Goal: Task Accomplishment & Management: Use online tool/utility

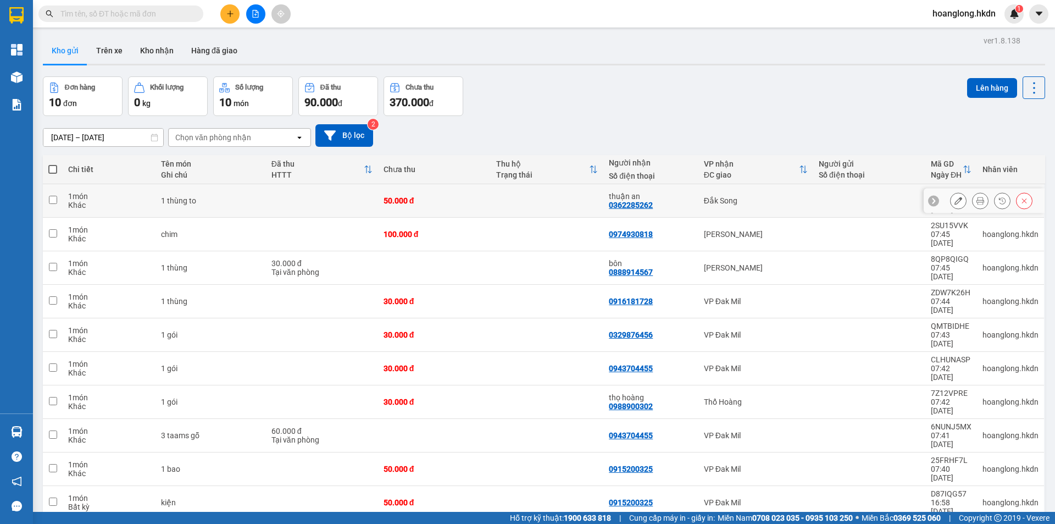
click at [675, 197] on div "thuận an 0362285262" at bounding box center [651, 201] width 84 height 18
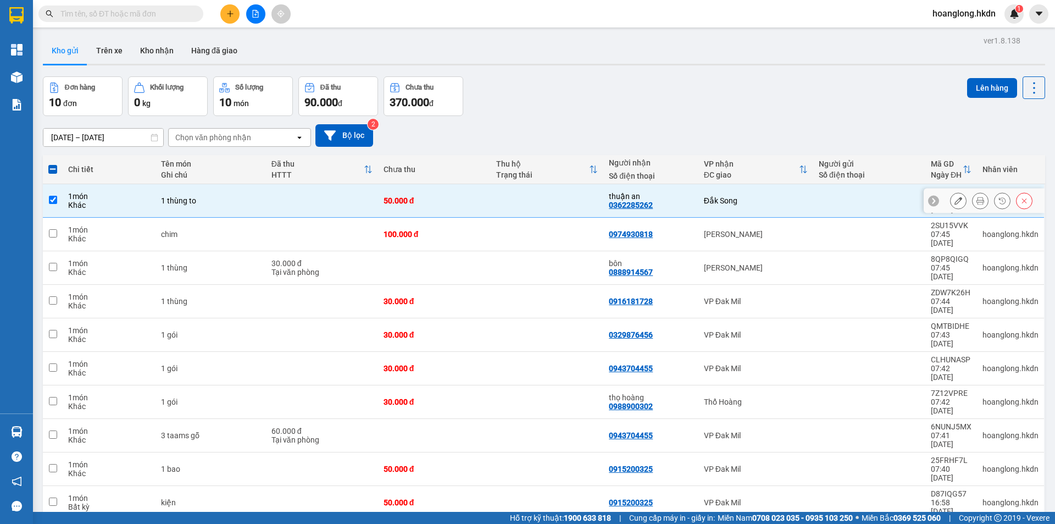
click at [675, 197] on div "thuận an 0362285262" at bounding box center [651, 201] width 84 height 18
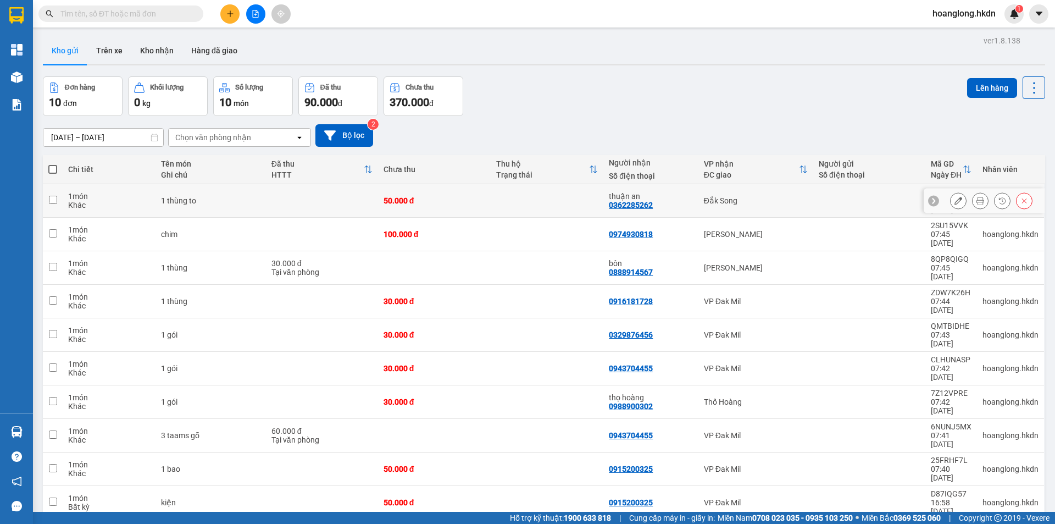
click at [573, 193] on td at bounding box center [547, 201] width 113 height 34
checkbox input "true"
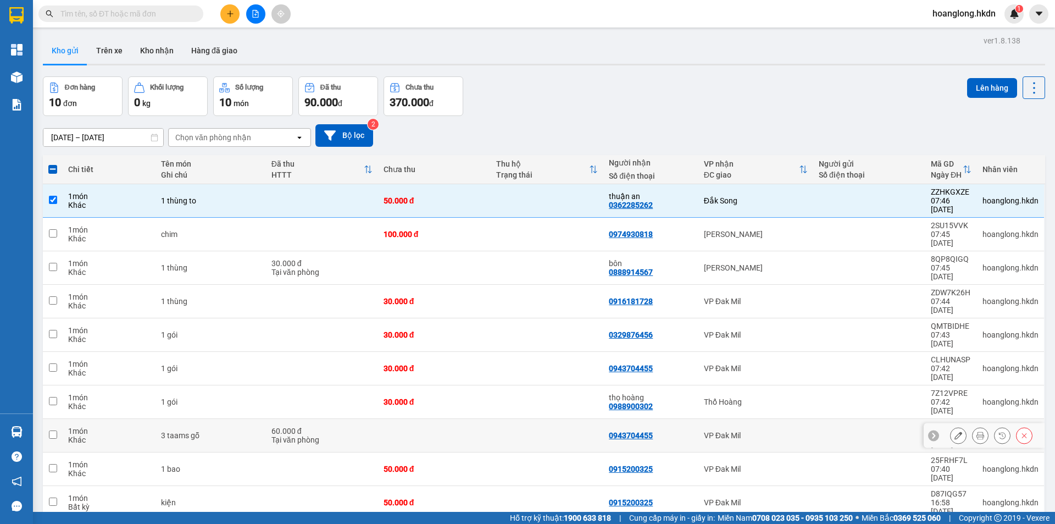
click at [550, 419] on td at bounding box center [547, 436] width 113 height 34
checkbox input "true"
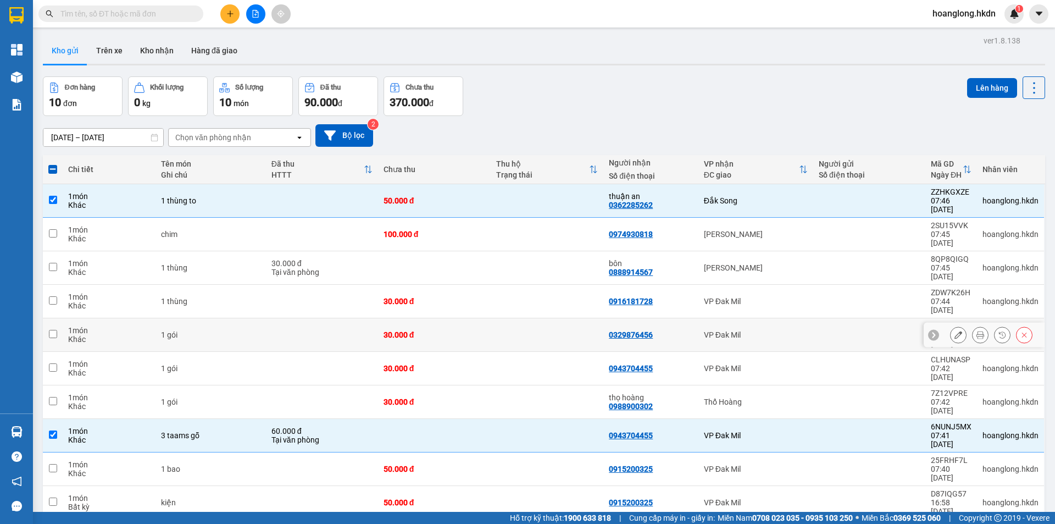
click at [654, 330] on div "0329876456" at bounding box center [651, 334] width 84 height 9
checkbox input "true"
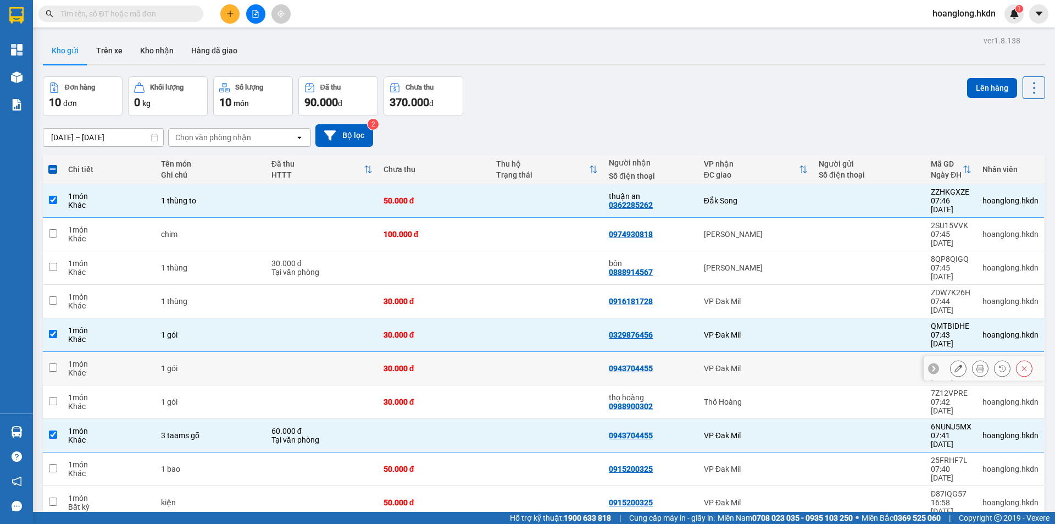
click at [632, 352] on td "0943704455" at bounding box center [650, 369] width 95 height 34
checkbox input "true"
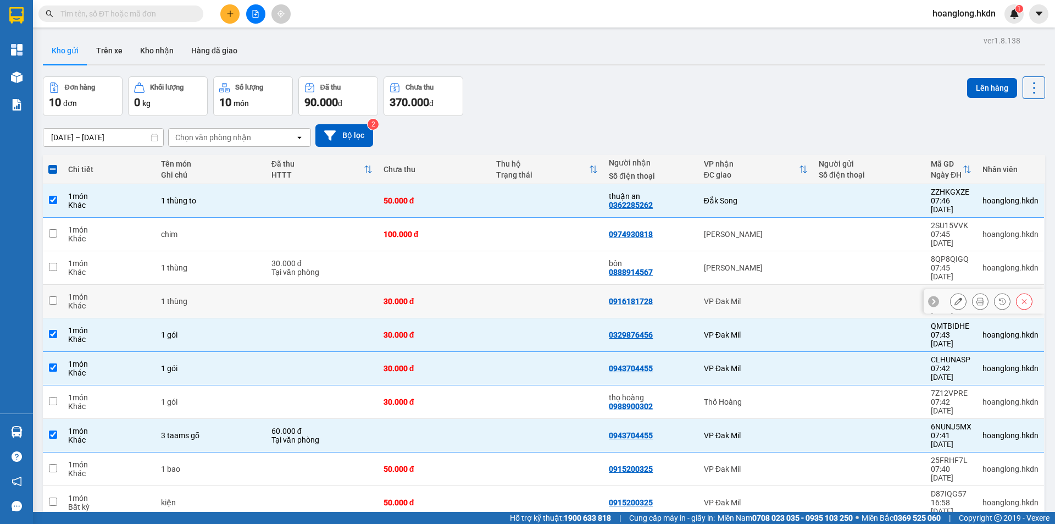
click at [653, 285] on td "0916181728" at bounding box center [650, 302] width 95 height 34
checkbox input "true"
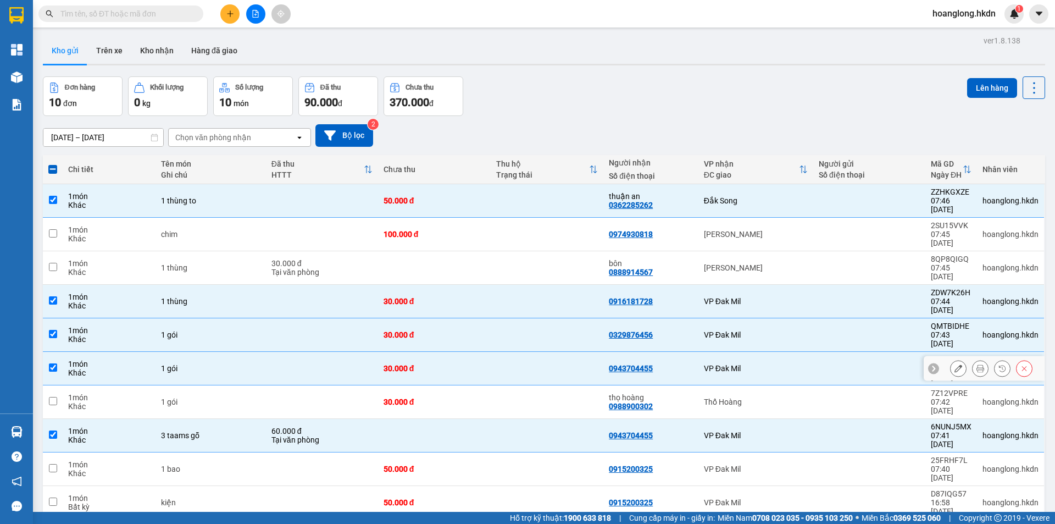
click at [1024, 356] on div at bounding box center [984, 368] width 121 height 25
click at [1020, 364] on icon at bounding box center [1024, 368] width 8 height 8
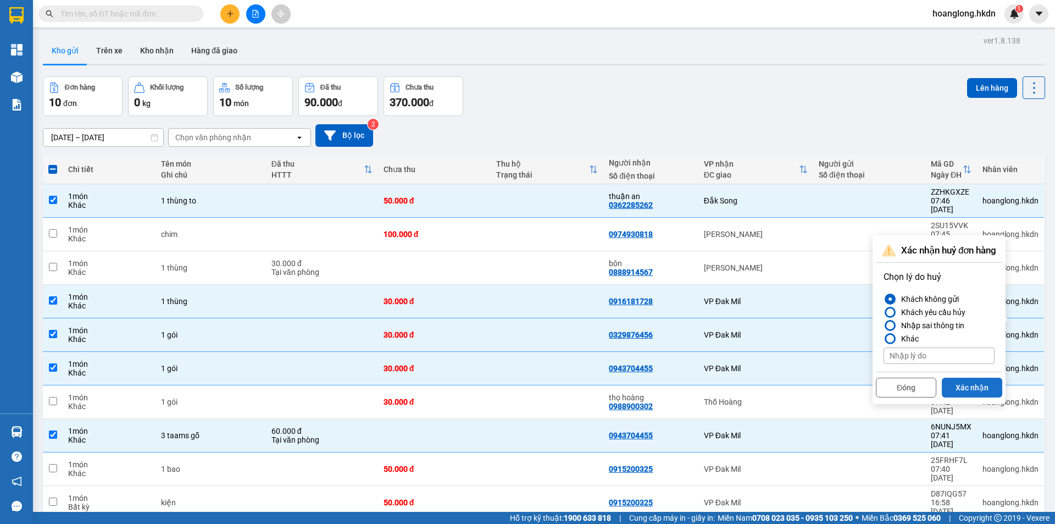
click at [956, 386] on button "Xác nhận" at bounding box center [972, 388] width 60 height 20
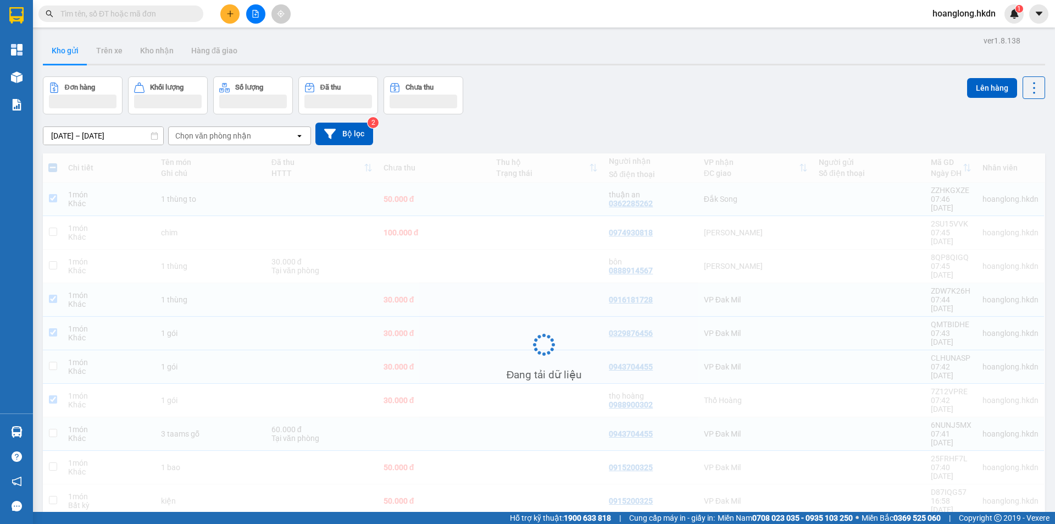
checkbox input "false"
checkbox input "true"
checkbox input "false"
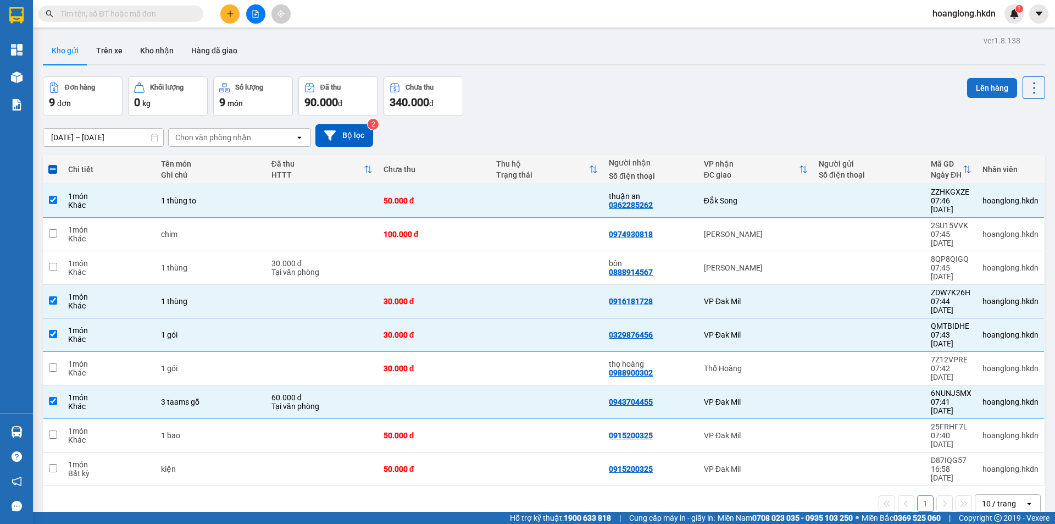
click at [989, 85] on button "Lên hàng" at bounding box center [992, 88] width 50 height 20
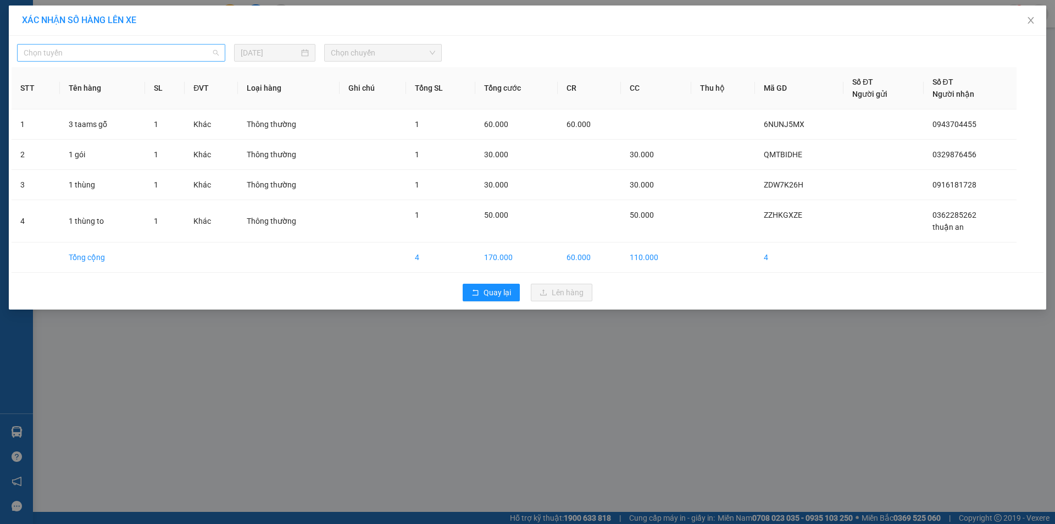
click at [172, 47] on span "Chọn tuyến" at bounding box center [121, 53] width 195 height 16
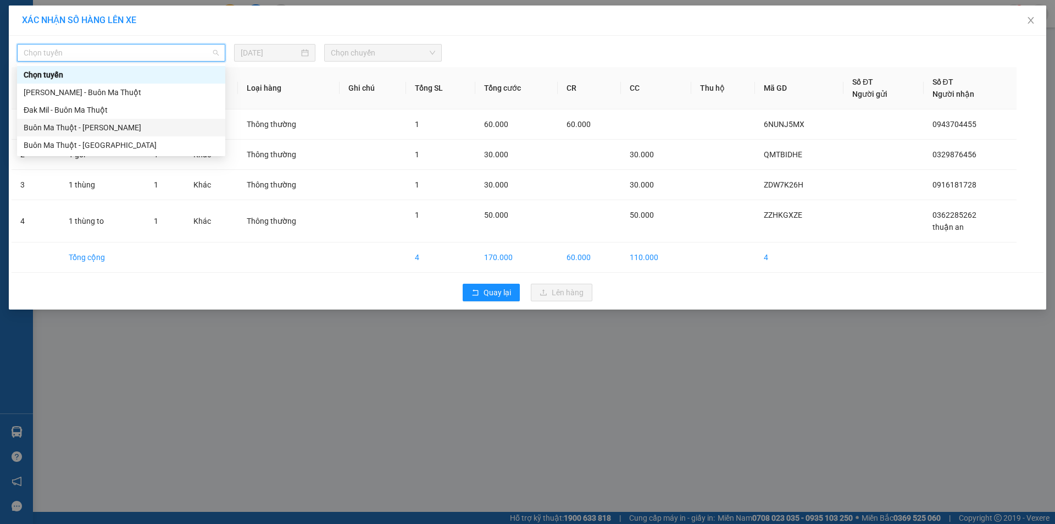
click at [147, 129] on div "Buôn Ma Thuột - [PERSON_NAME]" at bounding box center [121, 127] width 195 height 12
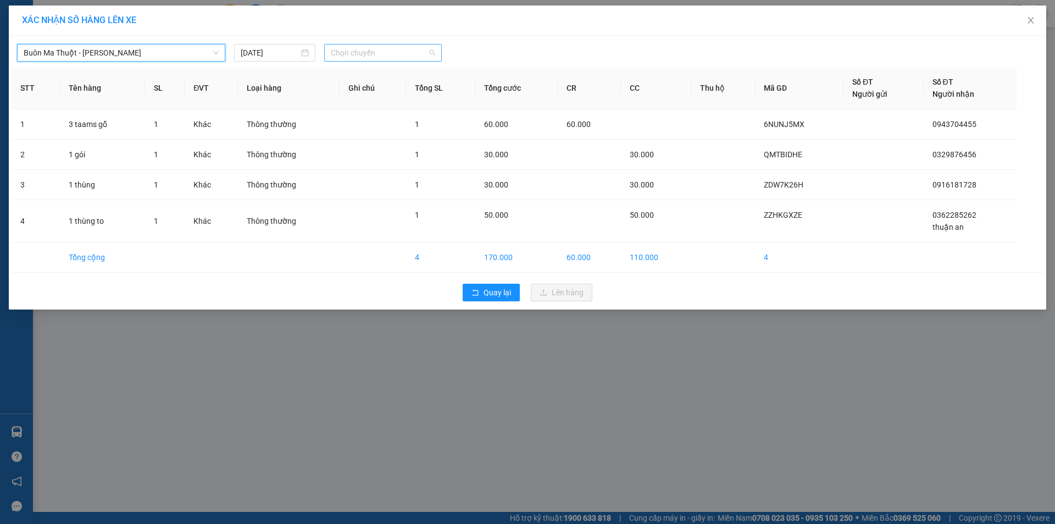
click at [400, 49] on span "Chọn chuyến" at bounding box center [383, 53] width 104 height 16
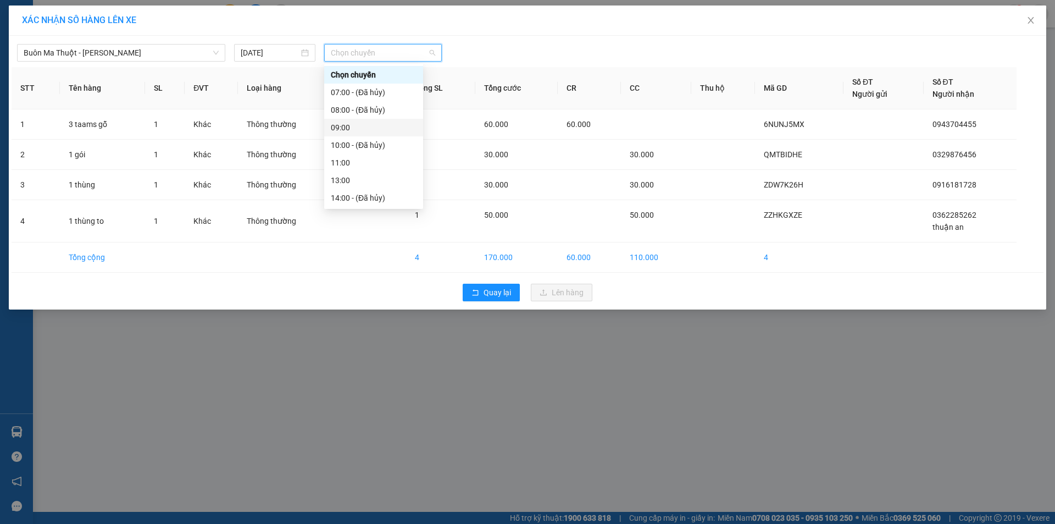
click at [375, 124] on div "09:00" at bounding box center [374, 127] width 86 height 12
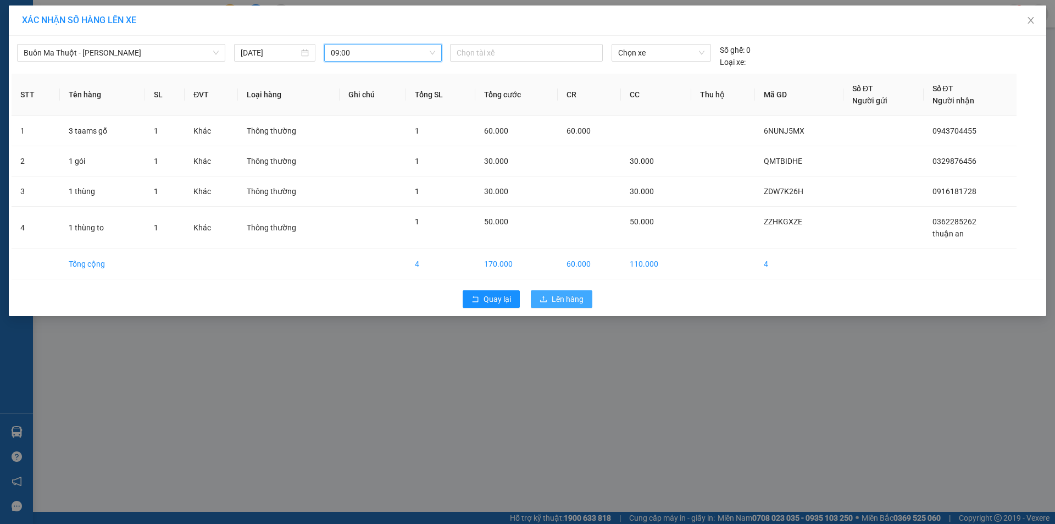
drag, startPoint x: 558, startPoint y: 311, endPoint x: 557, endPoint y: 293, distance: 18.2
click at [556, 306] on div "Quay lại Lên hàng" at bounding box center [528, 299] width 1032 height 29
click at [557, 293] on span "Lên hàng" at bounding box center [568, 299] width 32 height 12
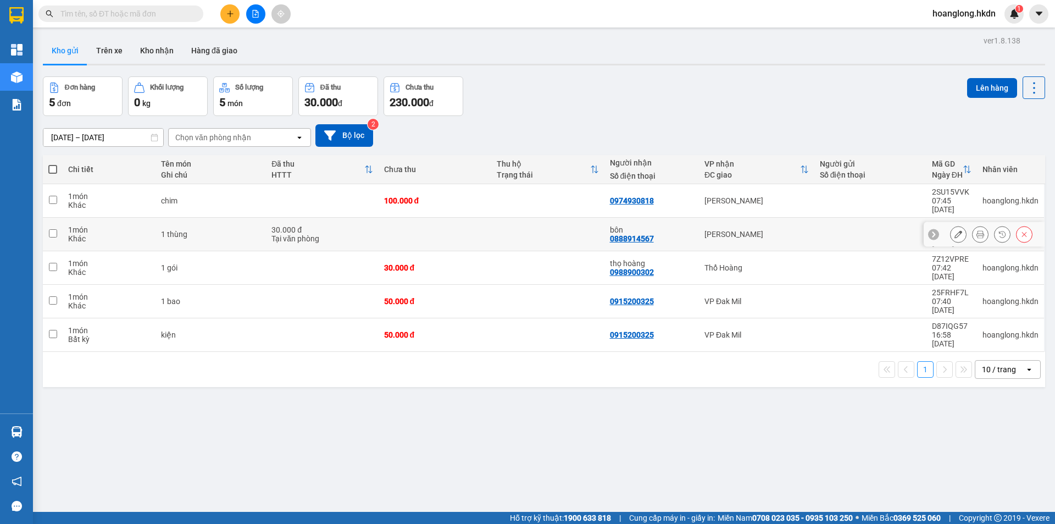
click at [615, 225] on div "bôn" at bounding box center [652, 229] width 84 height 9
checkbox input "true"
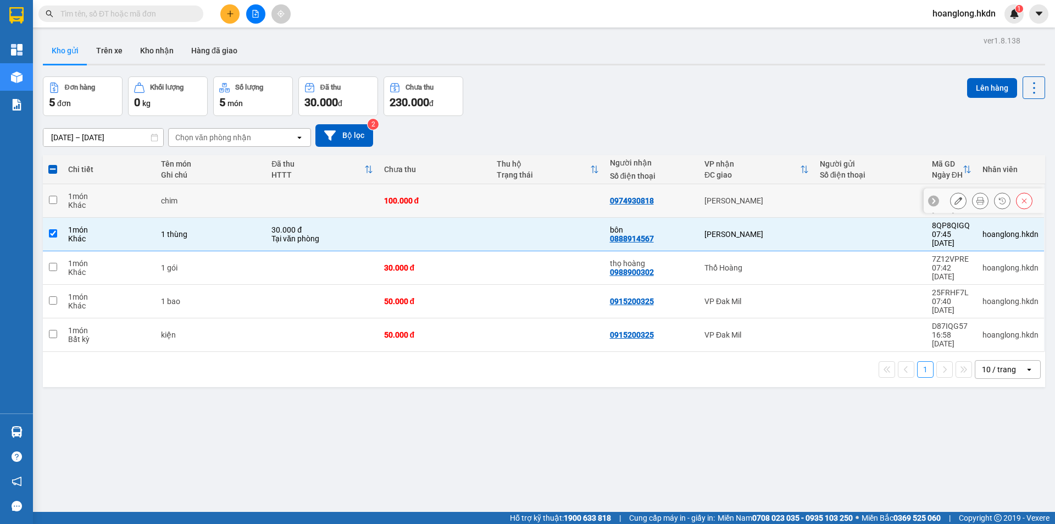
click at [671, 196] on div "0974930818" at bounding box center [652, 200] width 84 height 9
checkbox input "true"
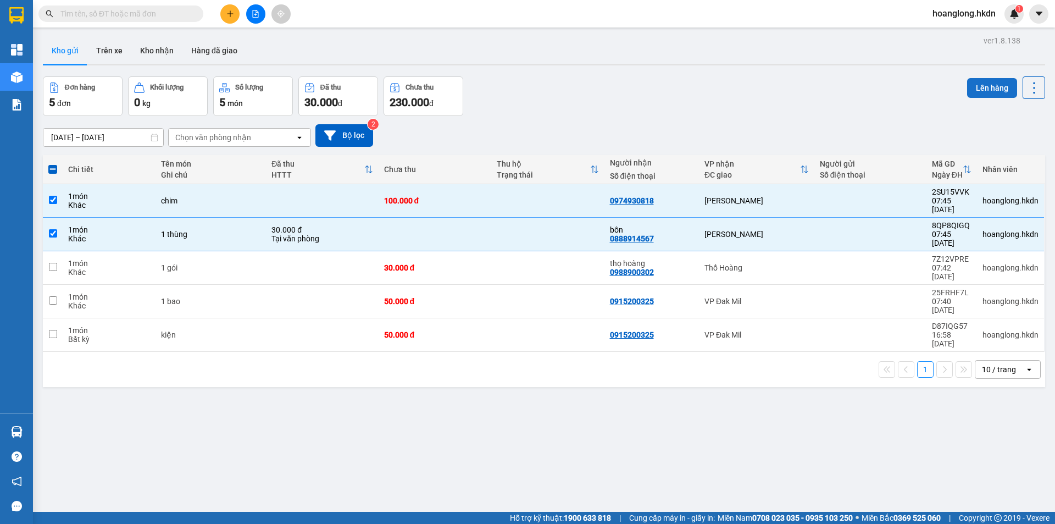
click at [973, 90] on button "Lên hàng" at bounding box center [992, 88] width 50 height 20
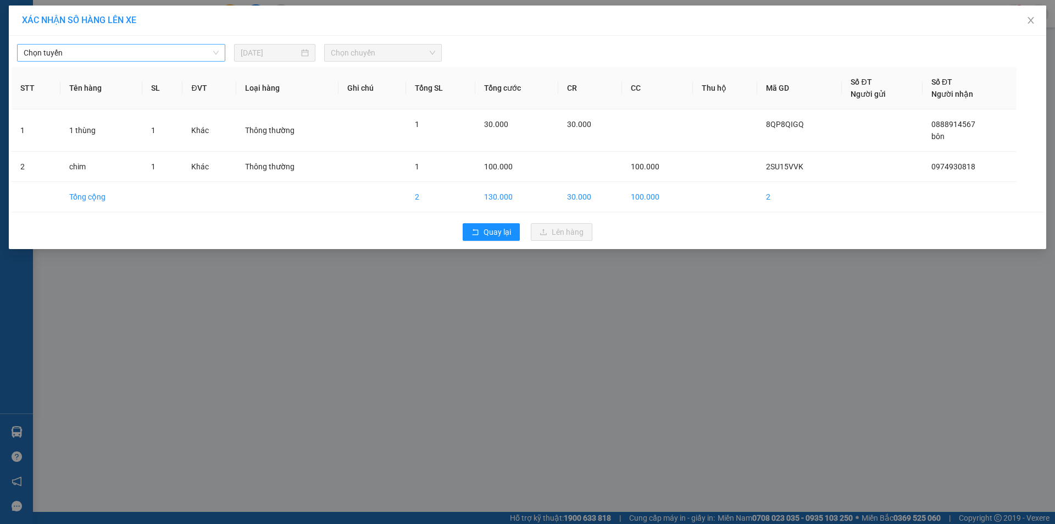
click at [162, 59] on span "Chọn tuyến" at bounding box center [121, 53] width 195 height 16
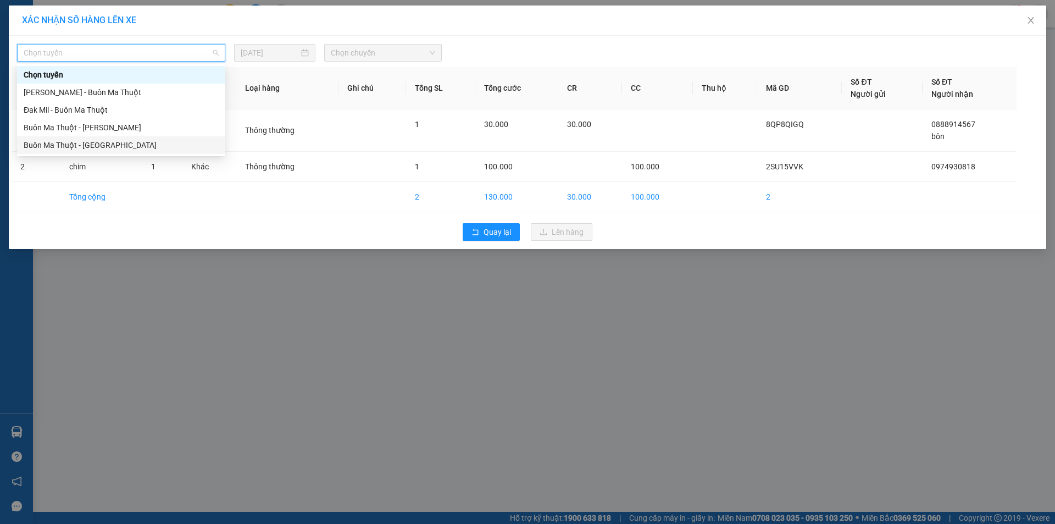
click at [160, 151] on div "Buôn Ma Thuột - [GEOGRAPHIC_DATA]" at bounding box center [121, 145] width 208 height 18
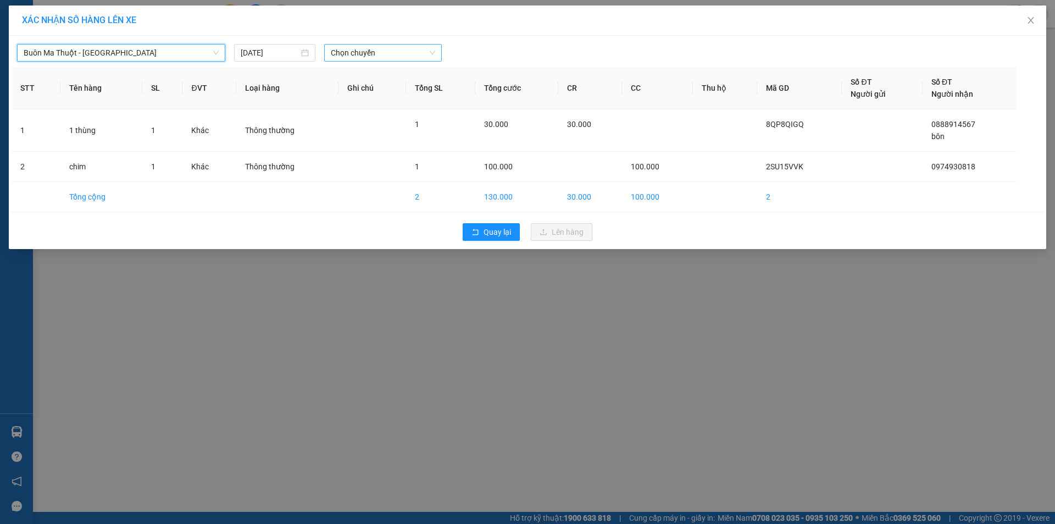
click at [357, 47] on span "Chọn chuyến" at bounding box center [383, 53] width 104 height 16
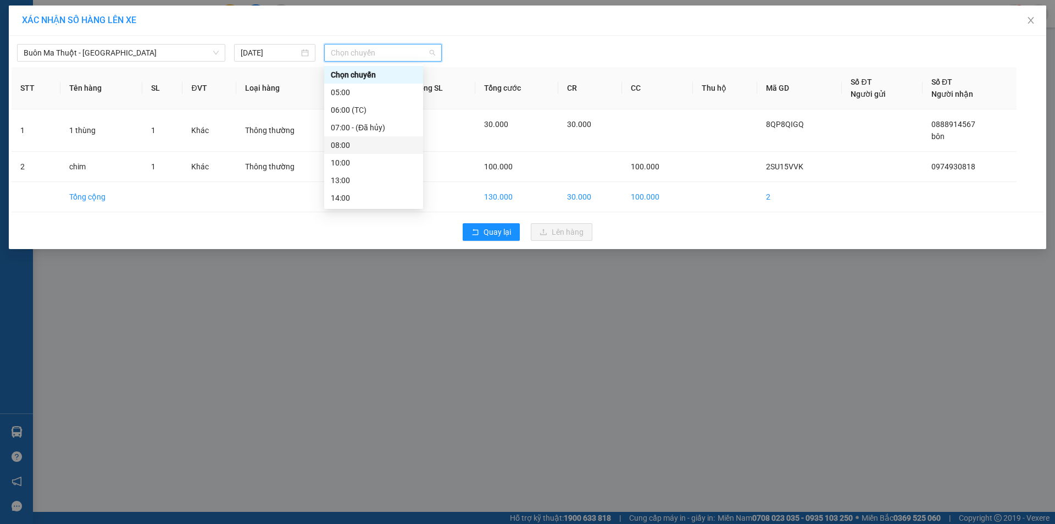
click at [367, 146] on div "08:00" at bounding box center [374, 145] width 86 height 12
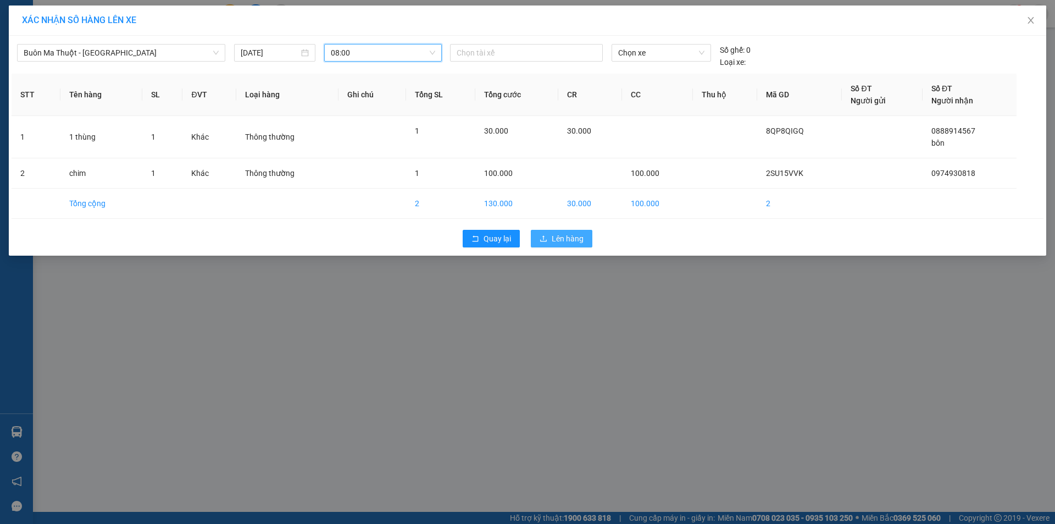
click at [562, 240] on span "Lên hàng" at bounding box center [568, 238] width 32 height 12
